Goal: Navigation & Orientation: Find specific page/section

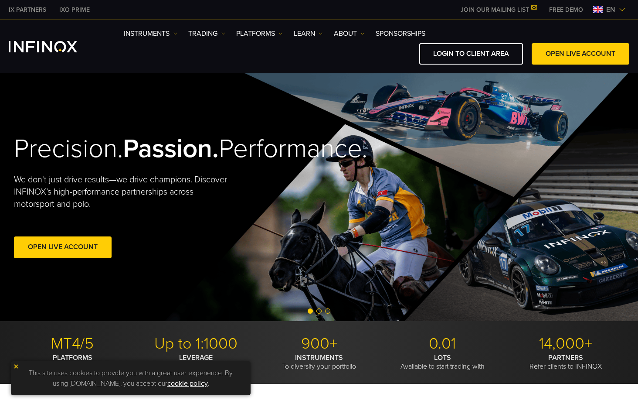
click at [601, 10] on img at bounding box center [598, 9] width 10 height 7
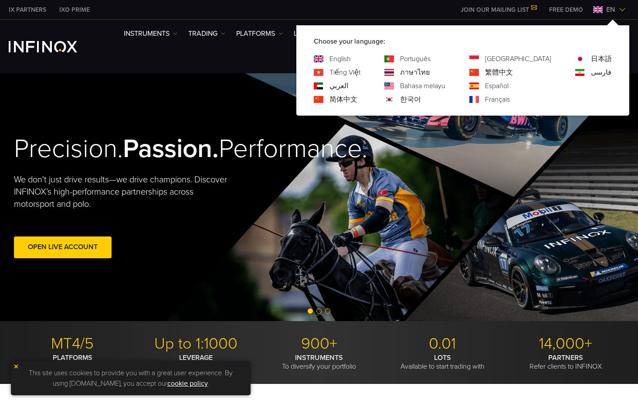
click at [513, 72] on link "繁體中文" at bounding box center [499, 72] width 28 height 10
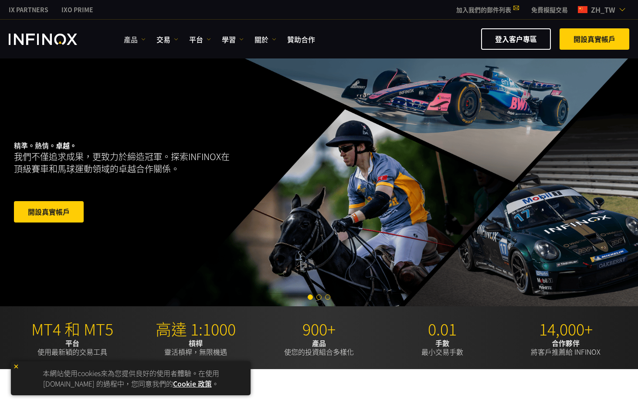
click at [137, 42] on link "產品" at bounding box center [135, 39] width 22 height 10
click at [167, 42] on link "交易" at bounding box center [168, 39] width 22 height 10
click at [193, 38] on link "平台" at bounding box center [200, 39] width 22 height 10
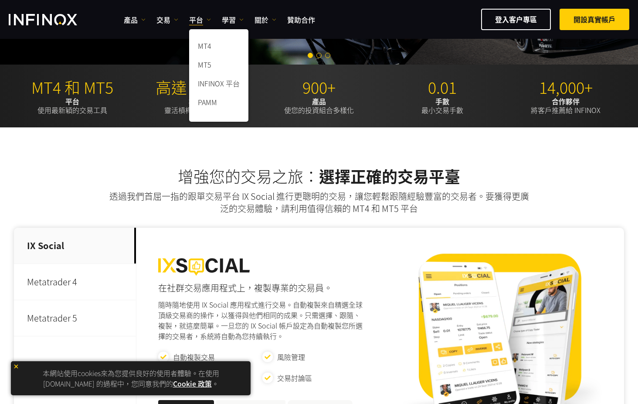
scroll to position [392, 0]
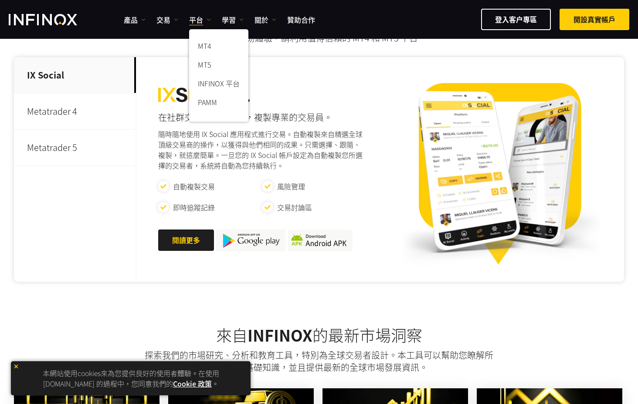
click at [463, 308] on div "增強您的交易之旅： 選擇正確的交易平臺 透過我們首屈一指的跟單交易平台 IX Social 進行更聰明的交易，讓您輕鬆跟隨經驗豐富的交易者。要獲得更廣泛的交易…" at bounding box center [319, 141] width 638 height 368
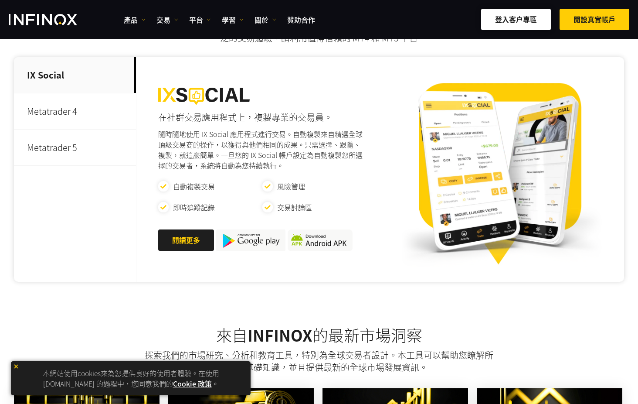
drag, startPoint x: 385, startPoint y: 295, endPoint x: 497, endPoint y: 17, distance: 299.8
click at [385, 295] on div "增強您的交易之旅： 選擇正確的交易平臺 透過我們首屈一指的跟單交易平台 IX Social 進行更聰明的交易，讓您輕鬆跟隨經驗豐富的交易者。要獲得更廣泛的交易…" at bounding box center [319, 141] width 638 height 368
